Goal: Navigation & Orientation: Find specific page/section

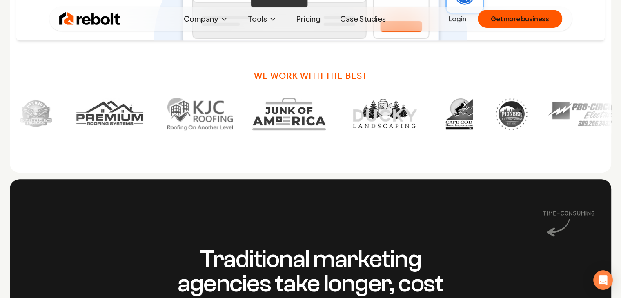
scroll to position [531, 0]
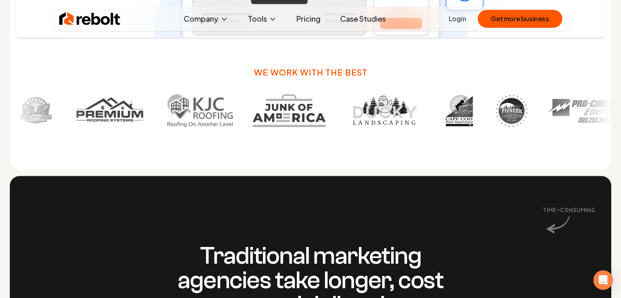
click at [453, 21] on link "Login" at bounding box center [458, 19] width 18 height 10
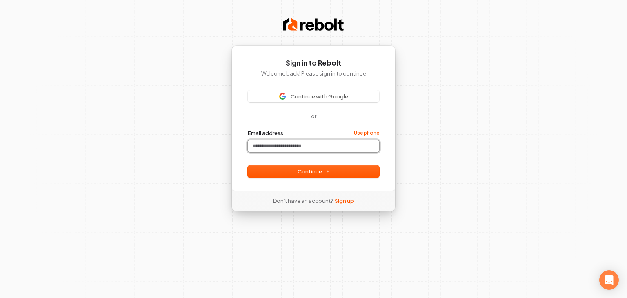
click at [271, 143] on input "Email address" at bounding box center [314, 146] width 132 height 12
click at [435, 43] on div "Sign in to Rebolt Welcome back! Please sign in to continue Continue with Google…" at bounding box center [313, 149] width 627 height 298
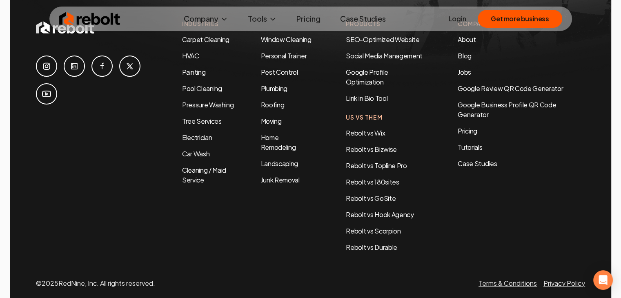
scroll to position [3962, 0]
click at [466, 110] on div "Company About Blog Jobs Google Review QR Code Generator Google Business Profile…" at bounding box center [521, 93] width 127 height 149
click at [474, 125] on link "Pricing" at bounding box center [521, 130] width 127 height 10
